Goal: Information Seeking & Learning: Learn about a topic

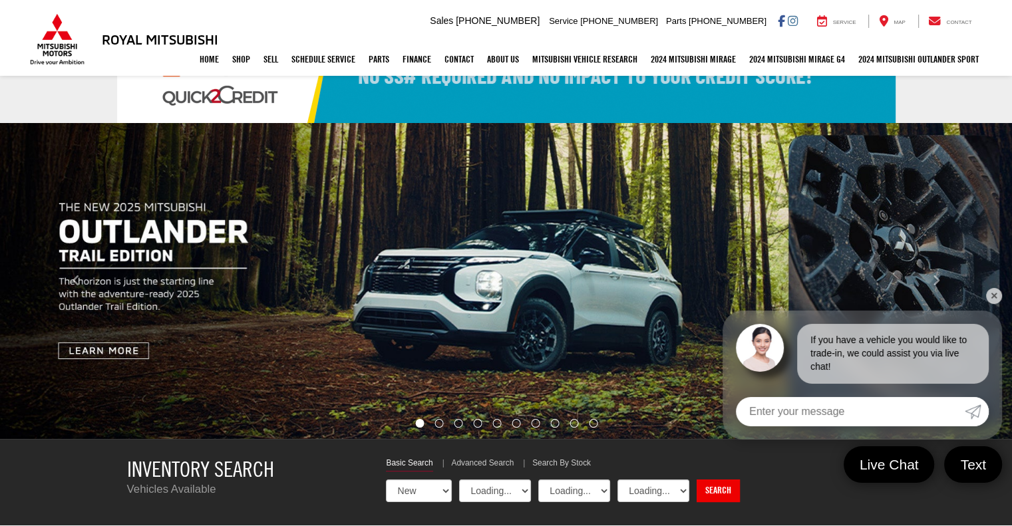
select select "Mitsubishi"
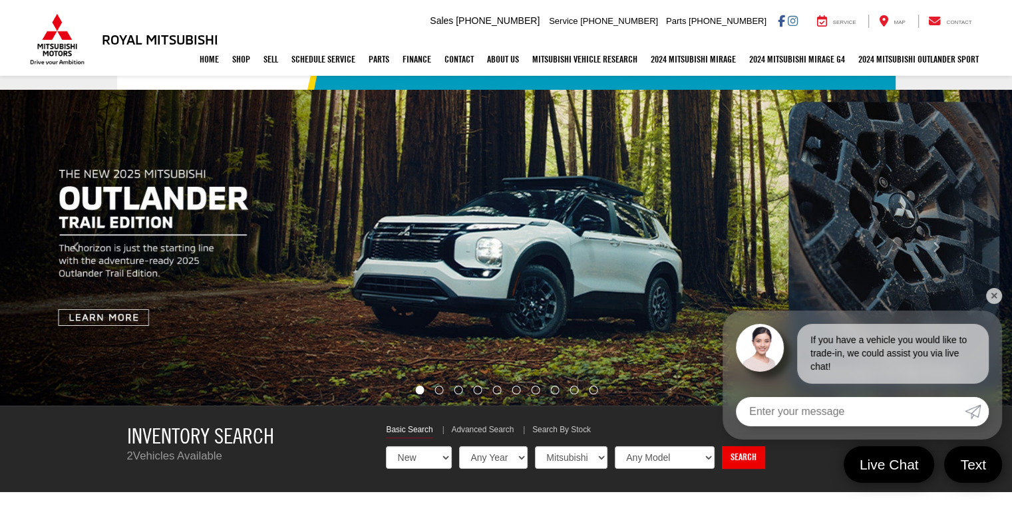
scroll to position [140, 0]
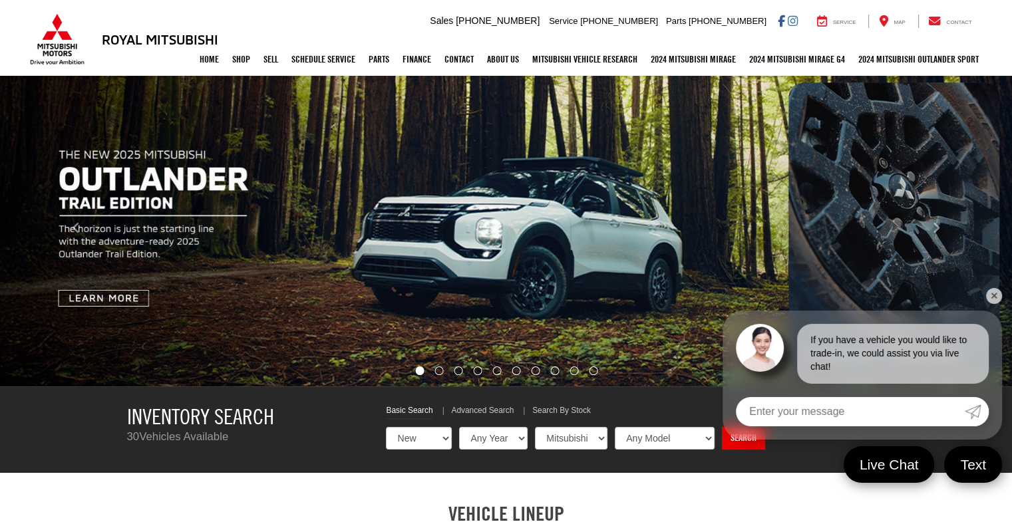
click at [993, 294] on link "✕" at bounding box center [994, 296] width 16 height 16
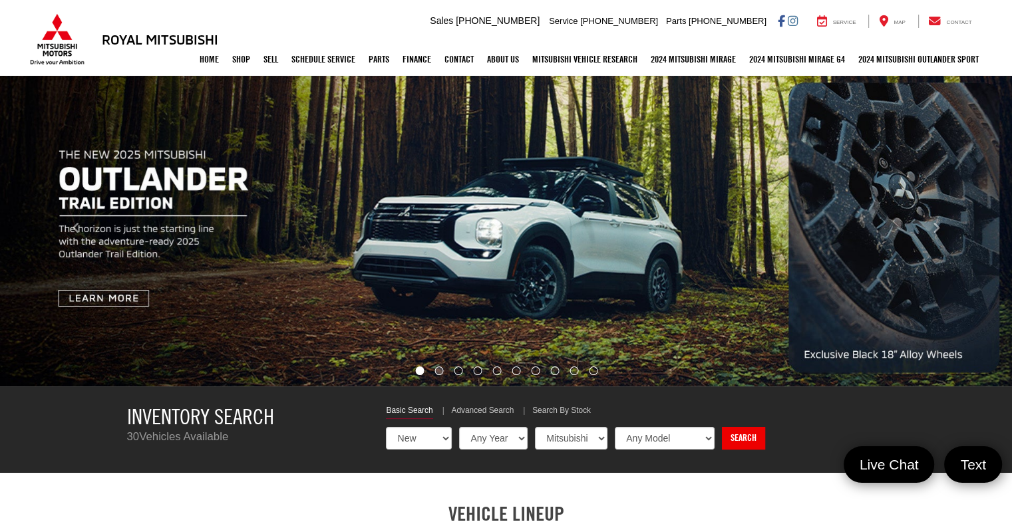
click at [435, 375] on li "Go to slide number 2." at bounding box center [439, 371] width 9 height 9
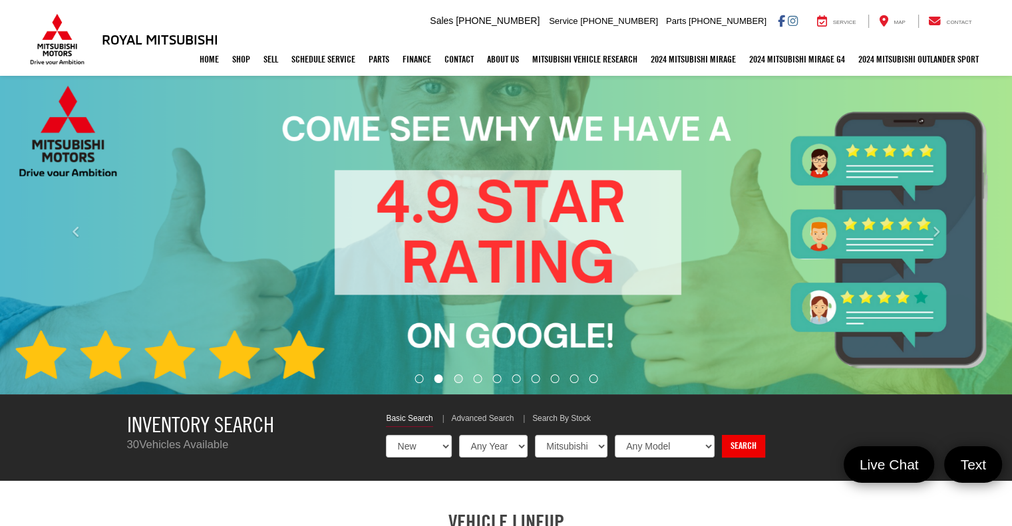
click at [461, 375] on li "Go to slide number 3." at bounding box center [459, 379] width 9 height 9
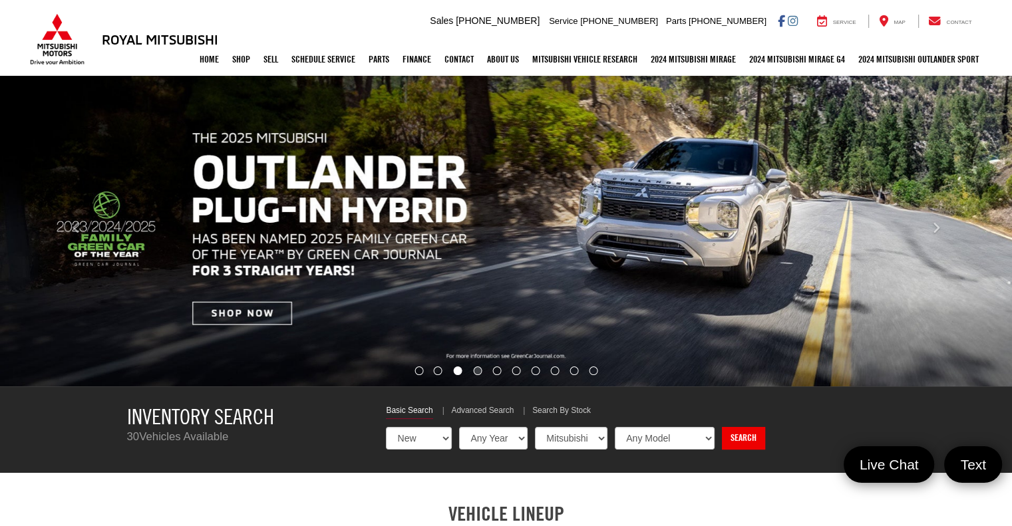
click at [478, 373] on li "Go to slide number 4." at bounding box center [478, 371] width 9 height 9
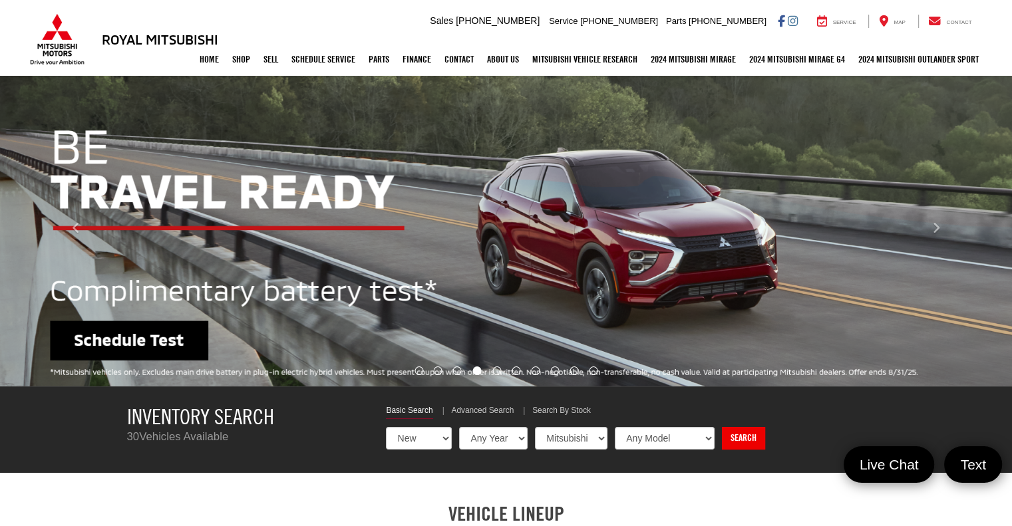
click at [498, 375] on li "Go to slide number 5." at bounding box center [497, 371] width 9 height 9
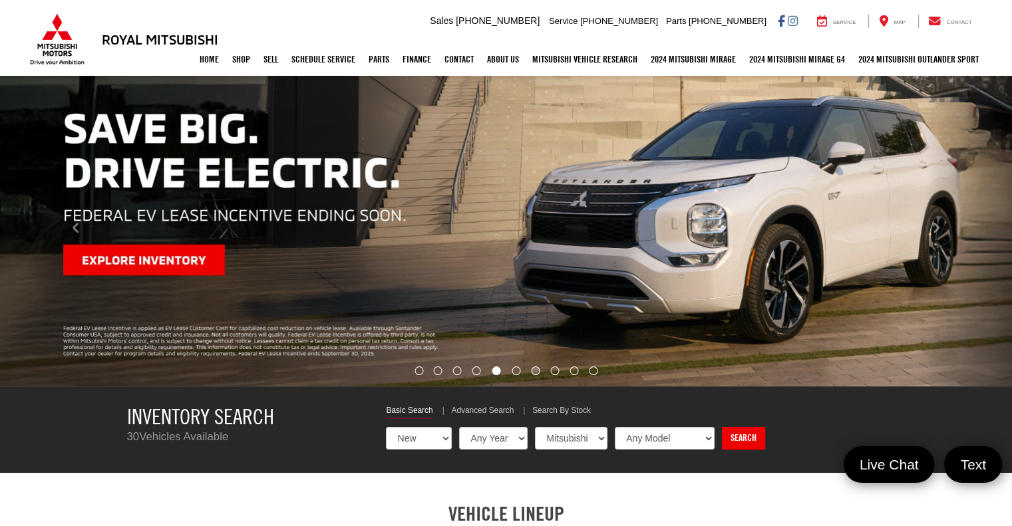
click at [531, 369] on li "Go to slide number 7." at bounding box center [535, 371] width 9 height 9
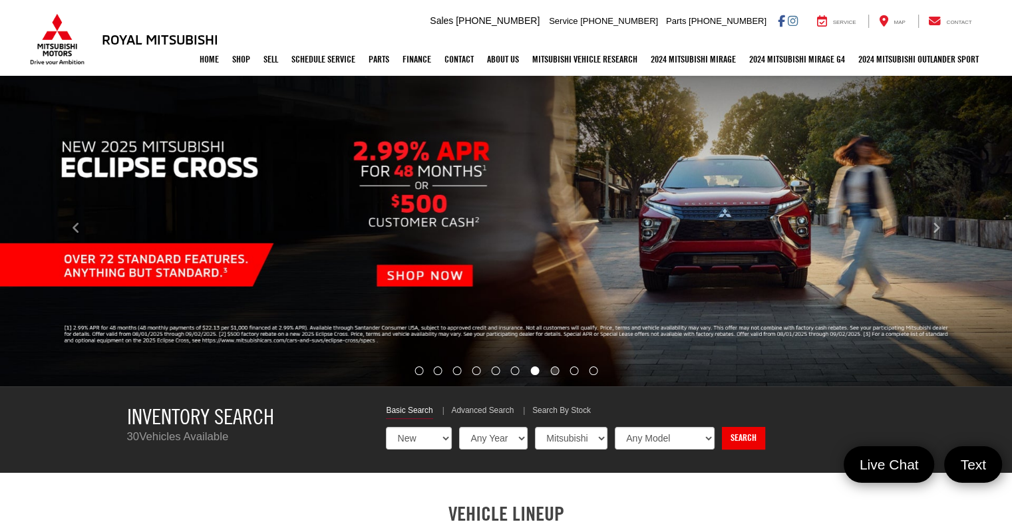
click at [551, 372] on li "Go to slide number 8." at bounding box center [554, 371] width 9 height 9
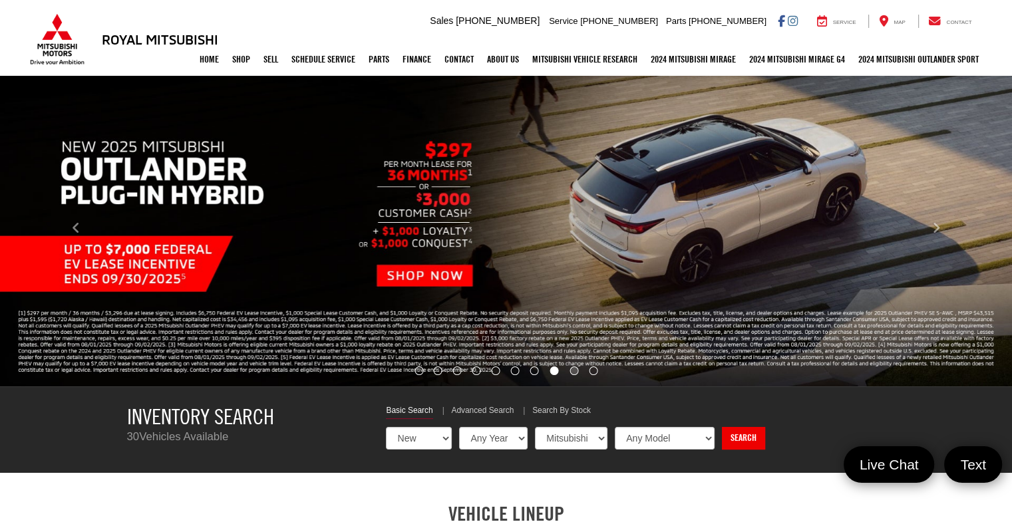
click at [574, 373] on li "Go to slide number 9." at bounding box center [574, 371] width 9 height 9
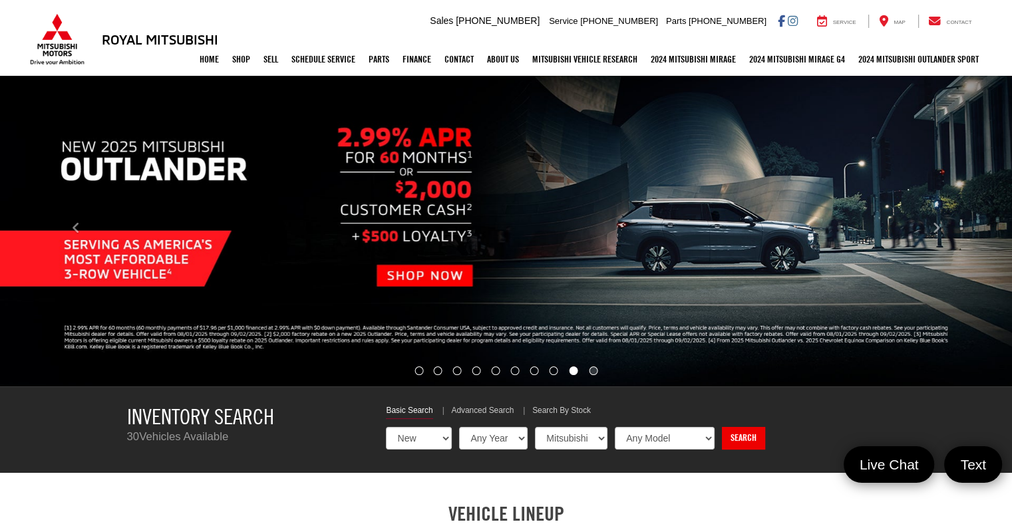
click at [596, 373] on li "Go to slide number 10." at bounding box center [593, 371] width 9 height 9
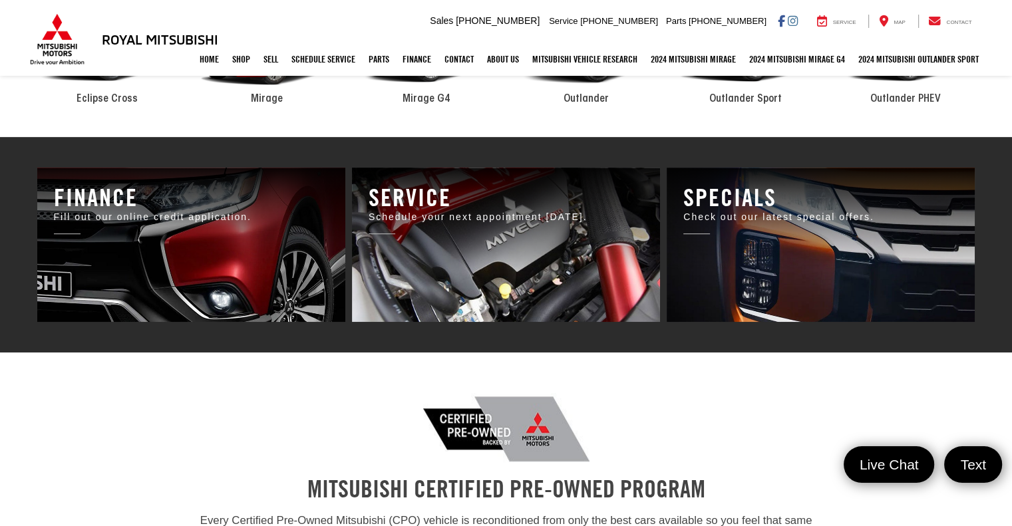
scroll to position [756, 0]
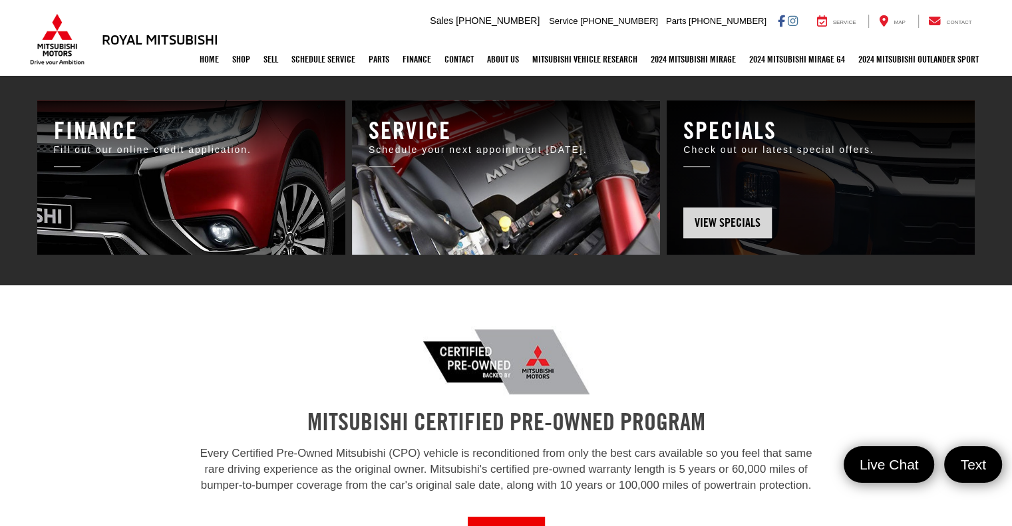
click at [766, 146] on p "Check out our latest special offers." at bounding box center [821, 150] width 275 height 13
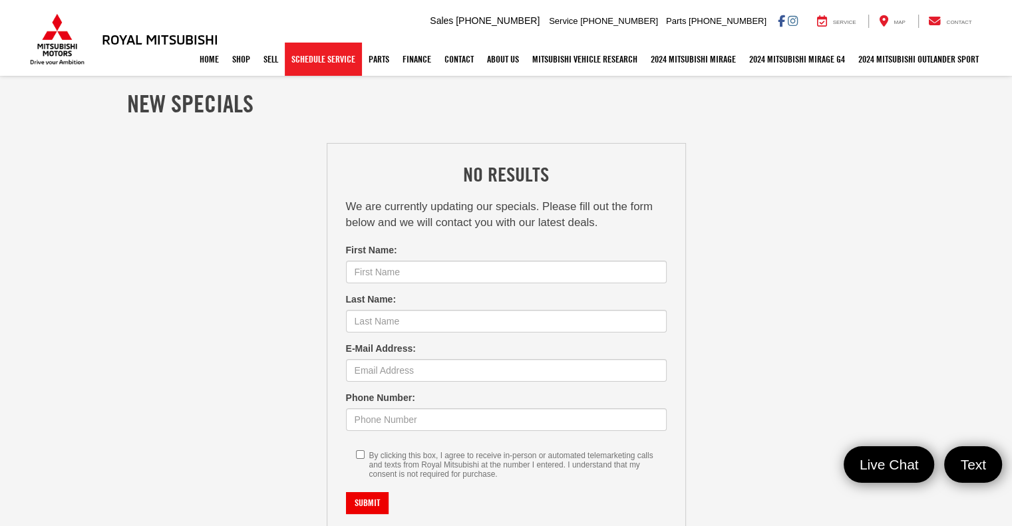
click at [329, 57] on link "Schedule Service" at bounding box center [323, 59] width 77 height 33
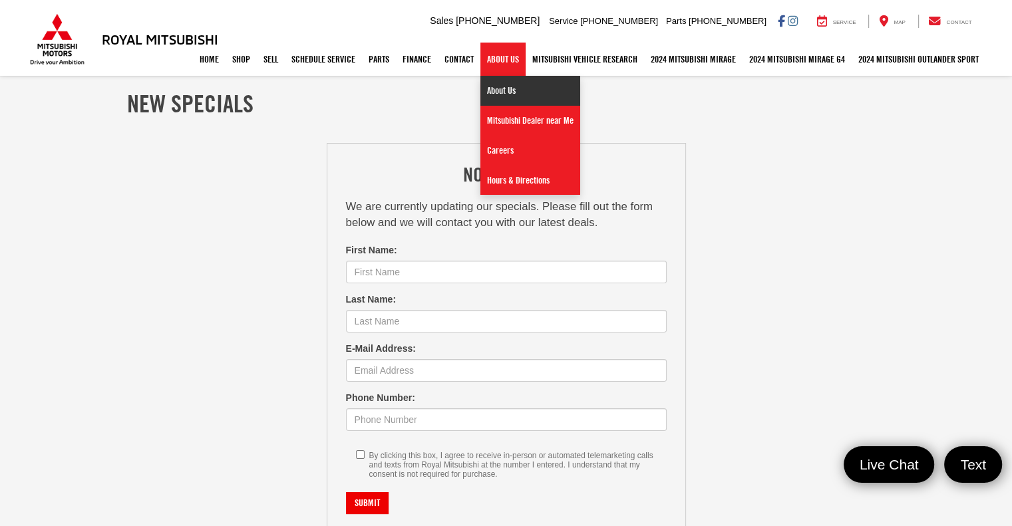
click at [499, 95] on link "About Us" at bounding box center [531, 91] width 100 height 30
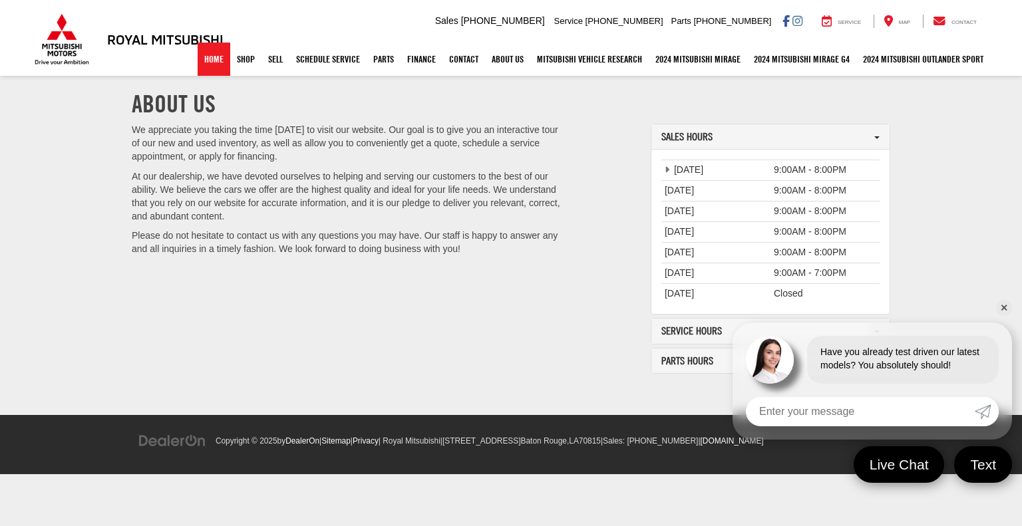
click at [206, 55] on link "Home" at bounding box center [214, 59] width 33 height 33
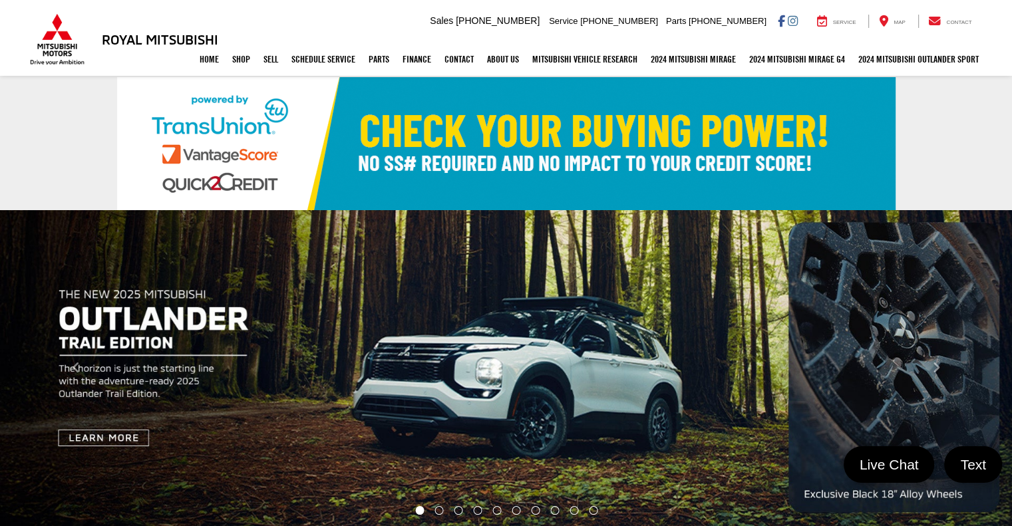
select select "Mitsubishi"
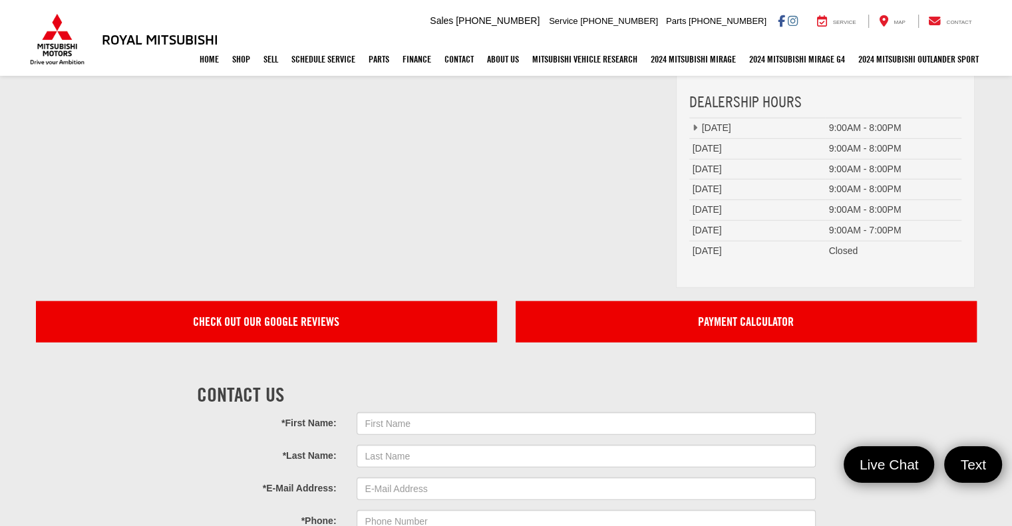
scroll to position [4047, 0]
